Goal: Transaction & Acquisition: Purchase product/service

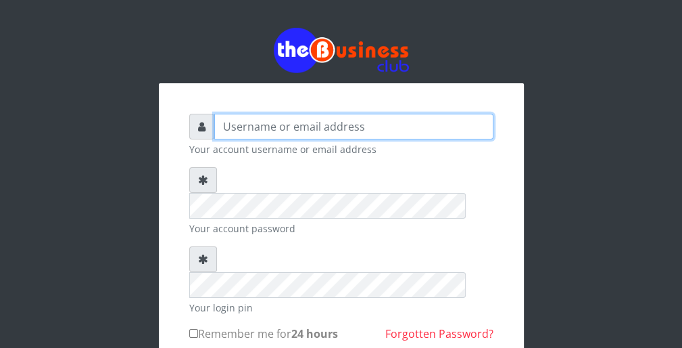
type input "wergbac8"
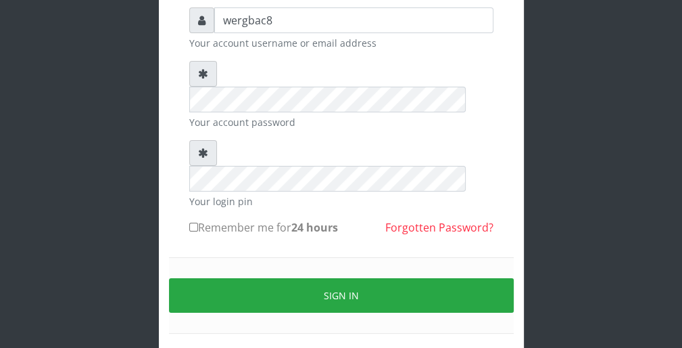
scroll to position [108, 0]
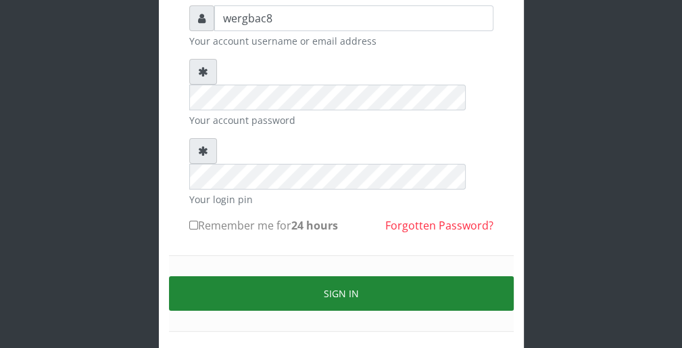
click at [400, 276] on button "Sign in" at bounding box center [341, 293] width 345 height 34
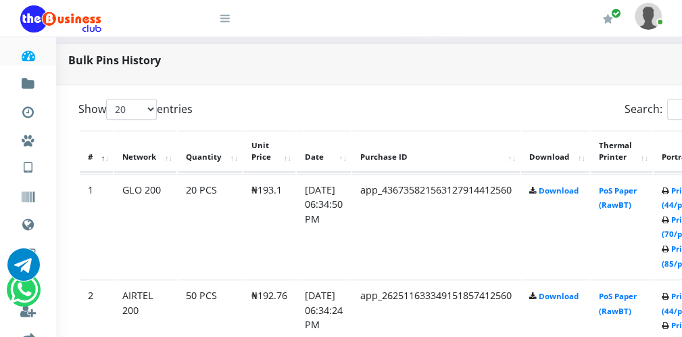
scroll to position [649, 27]
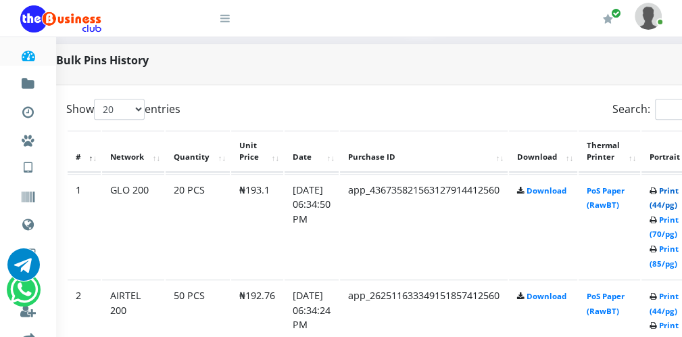
click at [673, 203] on link "Print (44/pg)" at bounding box center [664, 197] width 29 height 25
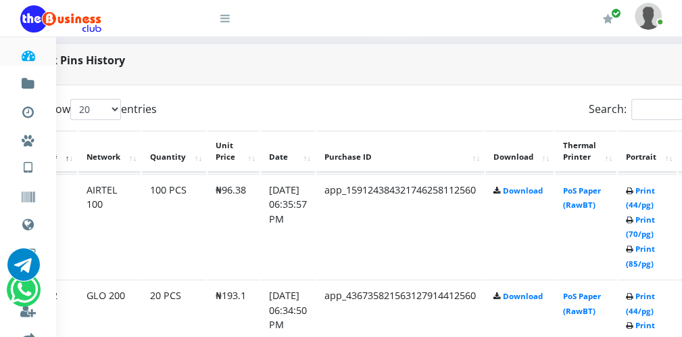
scroll to position [649, 24]
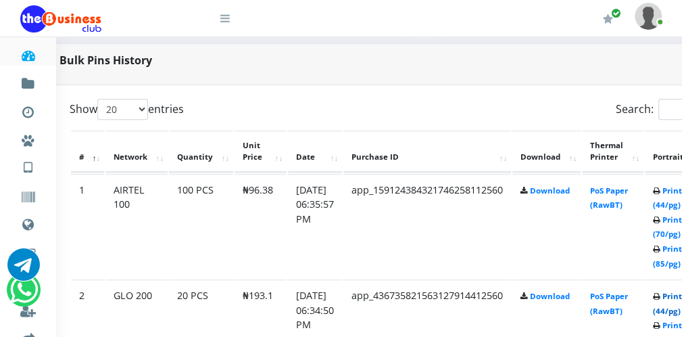
click at [667, 308] on link "Print (44/pg)" at bounding box center [667, 303] width 29 height 25
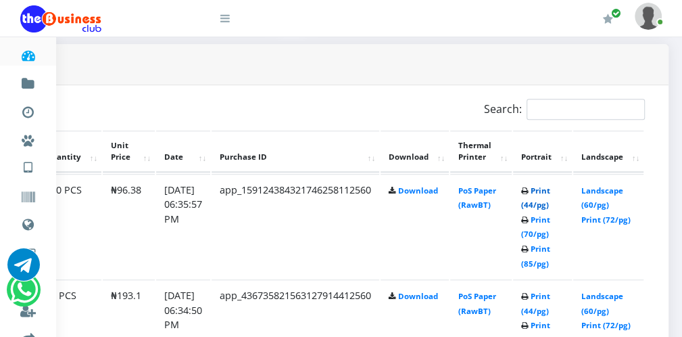
click at [546, 204] on link "Print (44/pg)" at bounding box center [535, 197] width 29 height 25
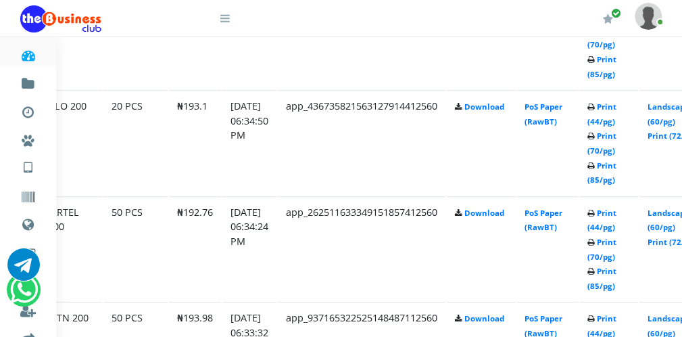
scroll to position [838, 76]
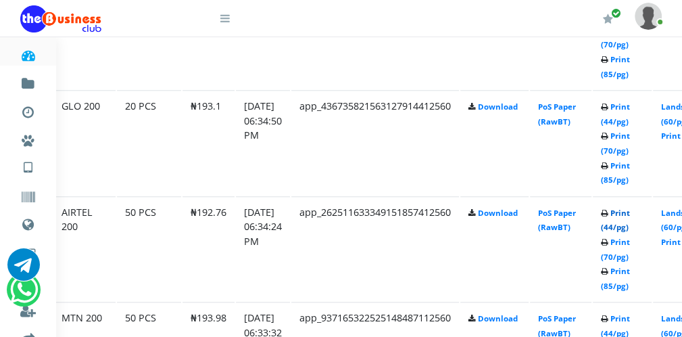
click at [621, 223] on link "Print (44/pg)" at bounding box center [615, 220] width 29 height 25
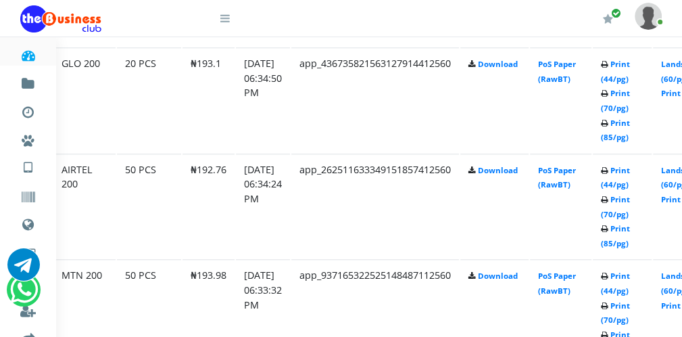
scroll to position [892, 76]
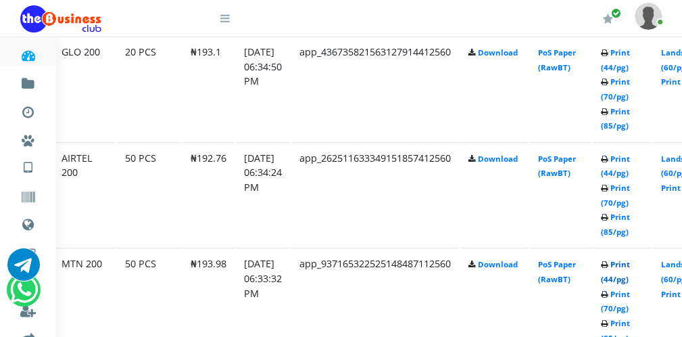
click at [624, 274] on link "Print (44/pg)" at bounding box center [615, 271] width 29 height 25
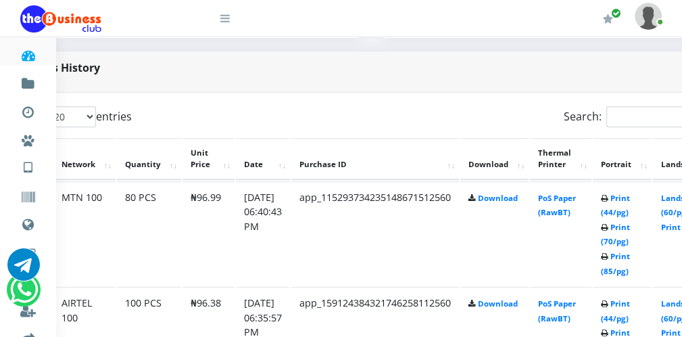
scroll to position [622, 76]
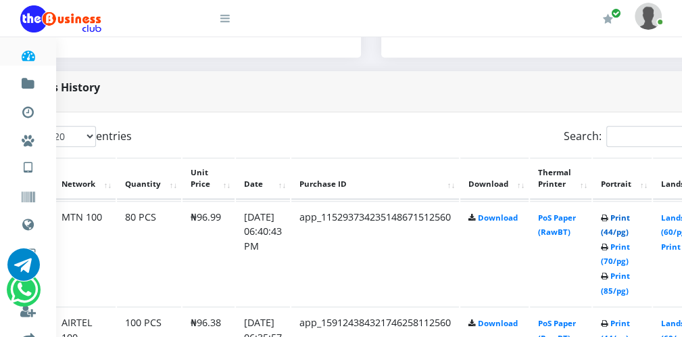
click at [625, 226] on link "Print (44/pg)" at bounding box center [615, 224] width 29 height 25
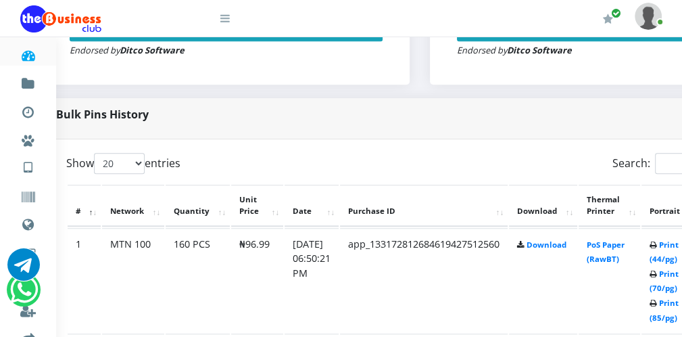
scroll to position [595, 54]
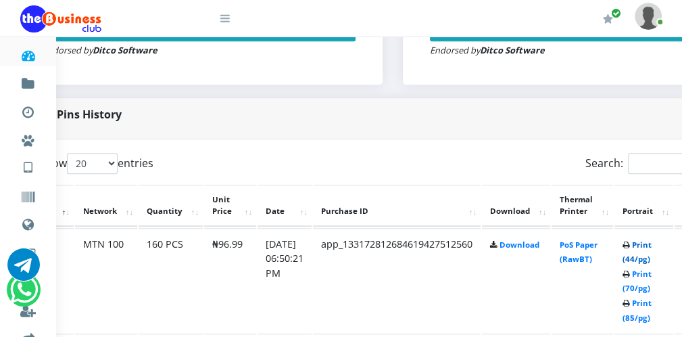
click at [641, 259] on link "Print (44/pg)" at bounding box center [637, 251] width 29 height 25
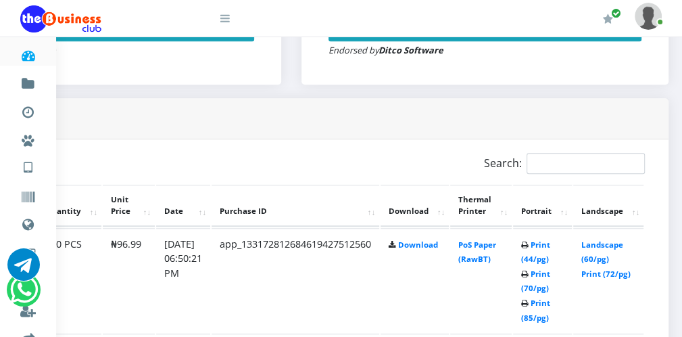
scroll to position [595, 159]
click at [222, 23] on icon at bounding box center [224, 18] width 9 height 11
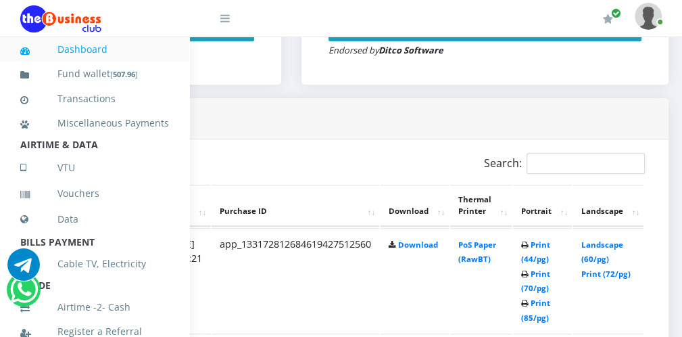
scroll to position [0, 0]
click at [133, 78] on b "507.96" at bounding box center [124, 74] width 22 height 10
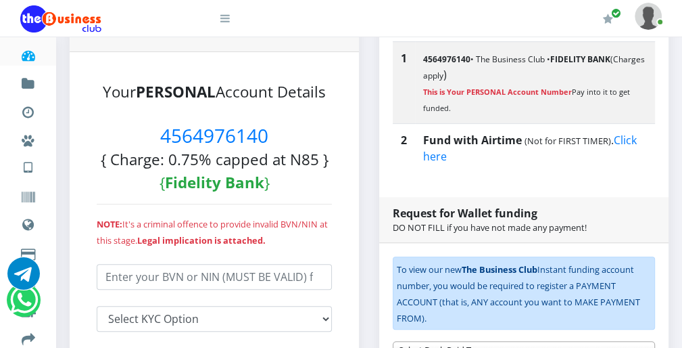
scroll to position [297, 0]
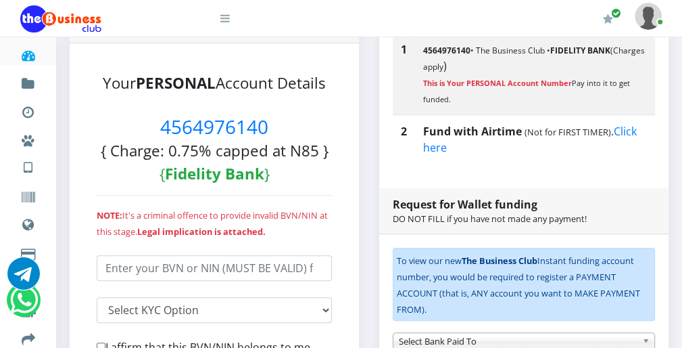
click at [227, 20] on icon at bounding box center [224, 18] width 9 height 11
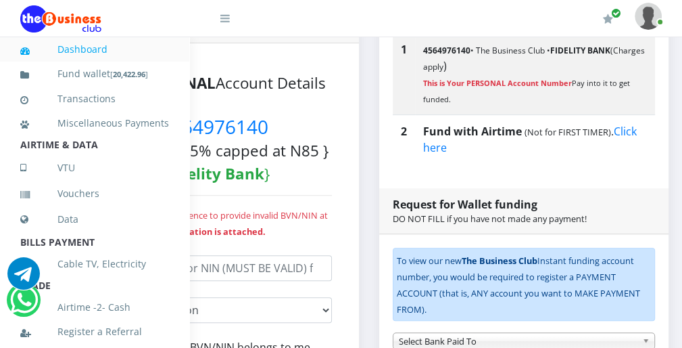
scroll to position [295, 0]
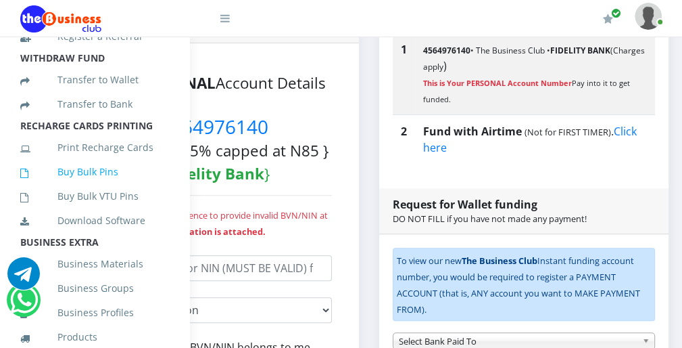
click at [130, 179] on link "Buy Bulk Pins" at bounding box center [94, 171] width 149 height 31
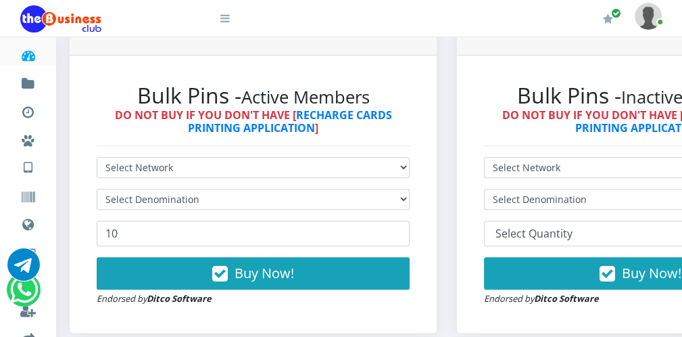
scroll to position [352, 0]
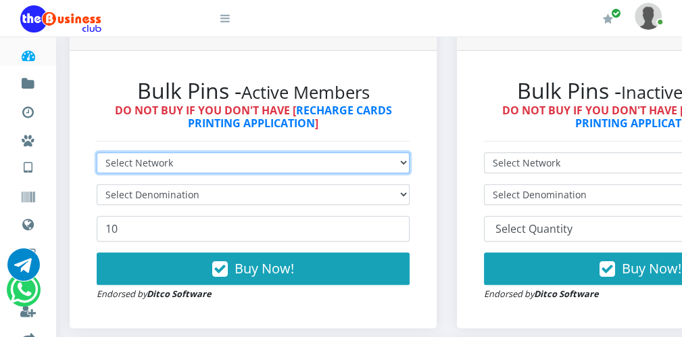
click at [198, 168] on select "Select Network MTN Globacom 9Mobile Airtel" at bounding box center [253, 162] width 313 height 21
click at [189, 161] on select "Select Network MTN Globacom 9Mobile Airtel" at bounding box center [253, 162] width 313 height 21
select select "Airtel"
click at [97, 152] on select "Select Network MTN Globacom 9Mobile Airtel" at bounding box center [253, 162] width 313 height 21
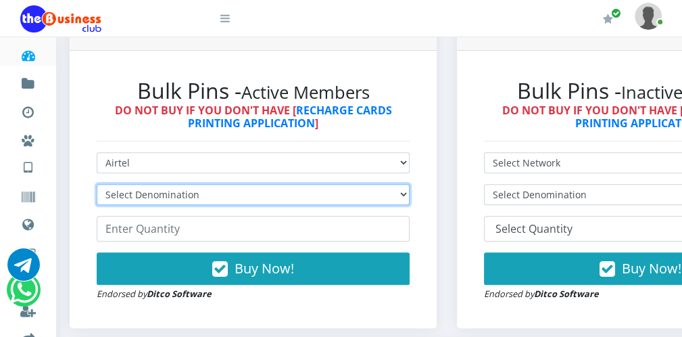
click at [153, 197] on select "Select Denomination Airtel NGN100 - ₦96.38 Airtel NGN200 - ₦192.76 Airtel NGN50…" at bounding box center [253, 194] width 313 height 21
select select "96.38-100"
click at [97, 184] on select "Select Denomination Airtel NGN100 - ₦96.38 Airtel NGN200 - ₦192.76 Airtel NGN50…" at bounding box center [253, 194] width 313 height 21
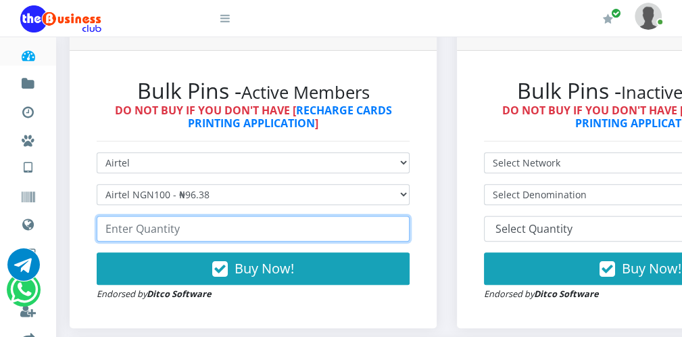
click at [134, 233] on input "number" at bounding box center [253, 229] width 313 height 26
click at [399, 227] on input "212" at bounding box center [253, 229] width 313 height 26
click at [397, 233] on input "211" at bounding box center [253, 229] width 313 height 26
click at [397, 233] on input "210" at bounding box center [253, 229] width 313 height 26
click at [397, 233] on input "209" at bounding box center [253, 229] width 313 height 26
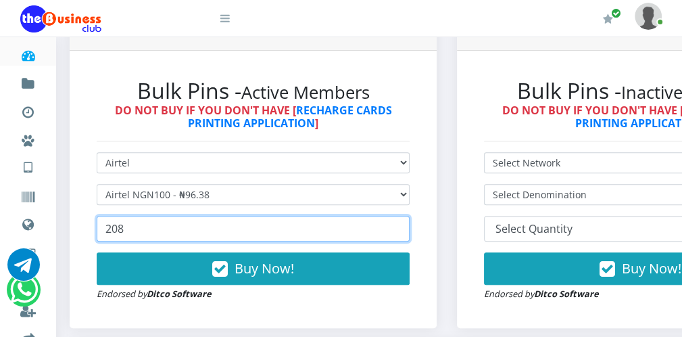
type input "208"
click at [397, 233] on input "208" at bounding box center [253, 229] width 313 height 26
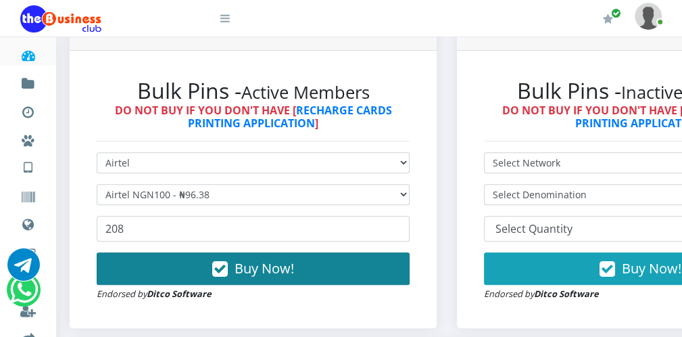
click at [344, 271] on button "Buy Now!" at bounding box center [253, 268] width 313 height 32
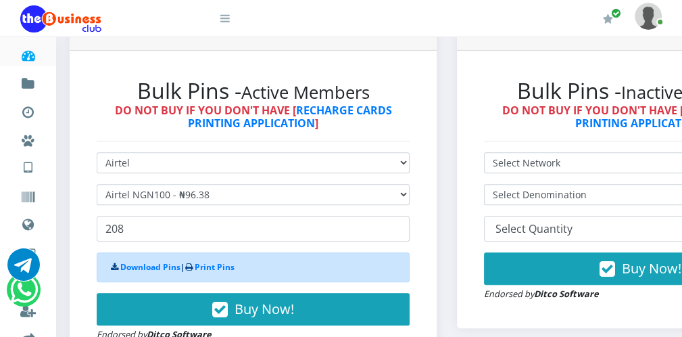
click at [226, 17] on icon at bounding box center [224, 18] width 9 height 11
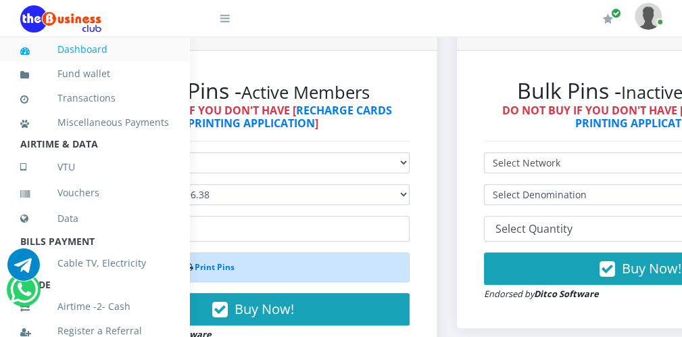
scroll to position [295, 0]
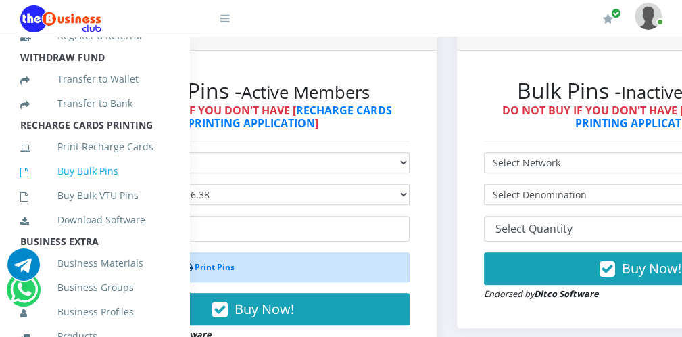
click at [108, 184] on link "Buy Bulk Pins" at bounding box center [94, 171] width 149 height 31
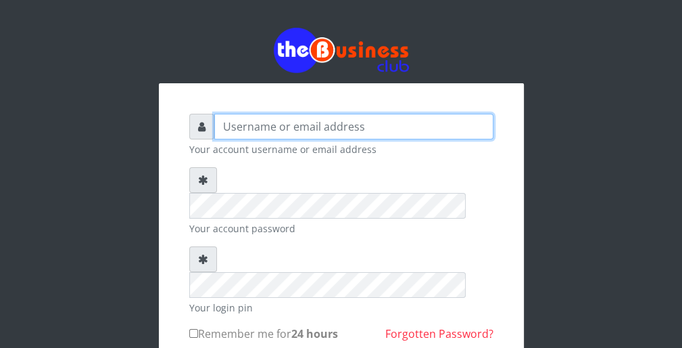
type input "wergbac8"
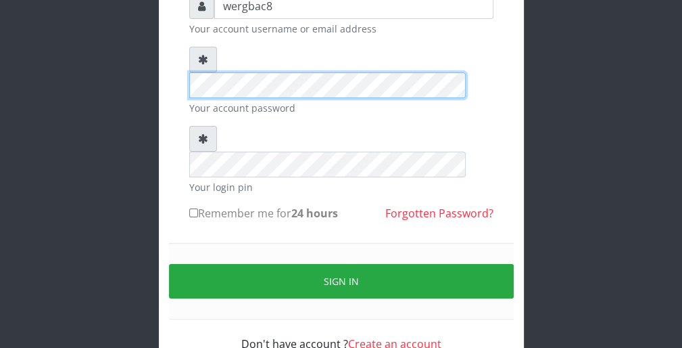
scroll to position [124, 0]
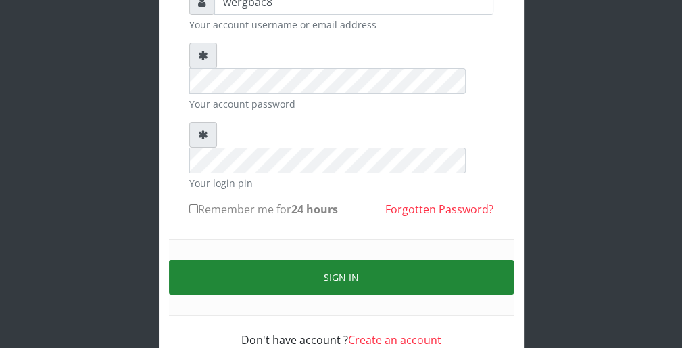
click at [420, 260] on button "Sign in" at bounding box center [341, 277] width 345 height 34
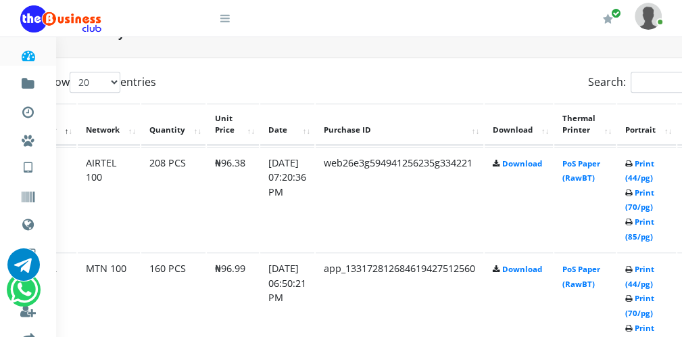
scroll to position [676, 54]
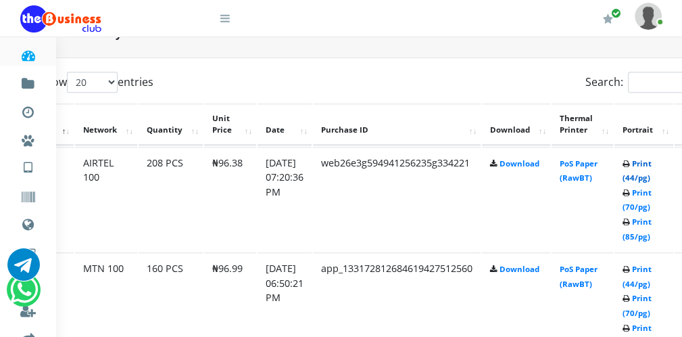
click at [644, 176] on link "Print (44/pg)" at bounding box center [637, 170] width 29 height 25
